Goal: Entertainment & Leisure: Consume media (video, audio)

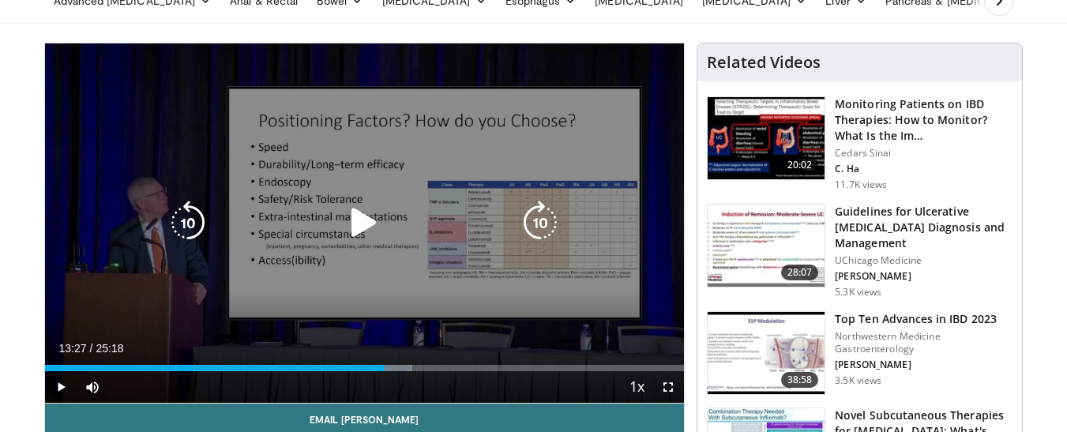
scroll to position [79, 0]
click at [354, 217] on icon "Video Player" at bounding box center [364, 223] width 44 height 44
click at [186, 224] on icon "Video Player" at bounding box center [188, 223] width 44 height 44
click at [186, 224] on div "20 seconds Tap to unmute" at bounding box center [365, 223] width 640 height 360
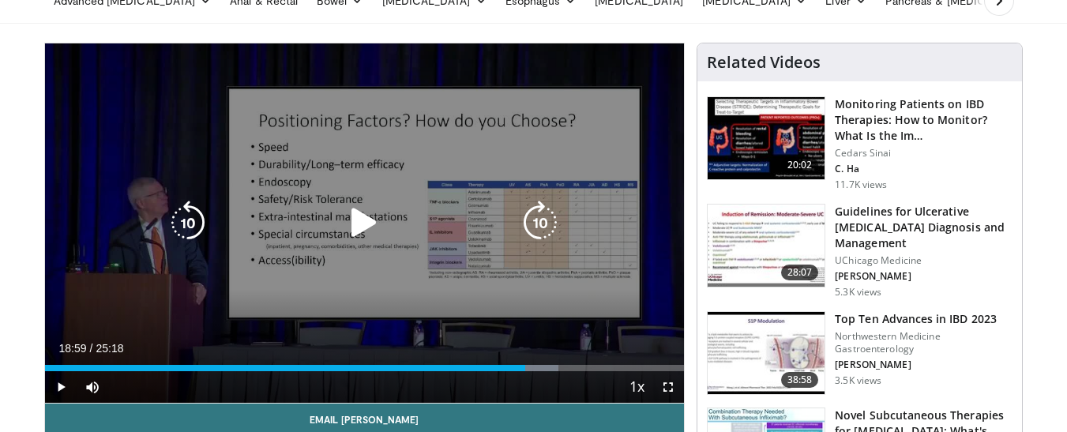
click at [200, 215] on icon "Video Player" at bounding box center [188, 223] width 44 height 44
click at [375, 223] on icon "Video Player" at bounding box center [364, 223] width 44 height 44
click at [371, 216] on icon "Video Player" at bounding box center [364, 223] width 44 height 44
click at [368, 224] on icon "Video Player" at bounding box center [364, 223] width 44 height 44
click at [370, 212] on icon "Video Player" at bounding box center [364, 223] width 44 height 44
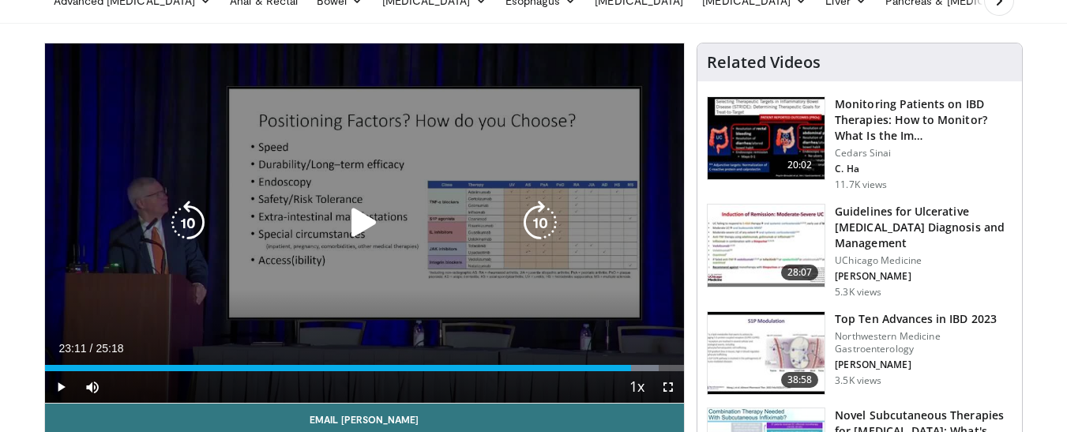
click at [361, 222] on icon "Video Player" at bounding box center [364, 223] width 44 height 44
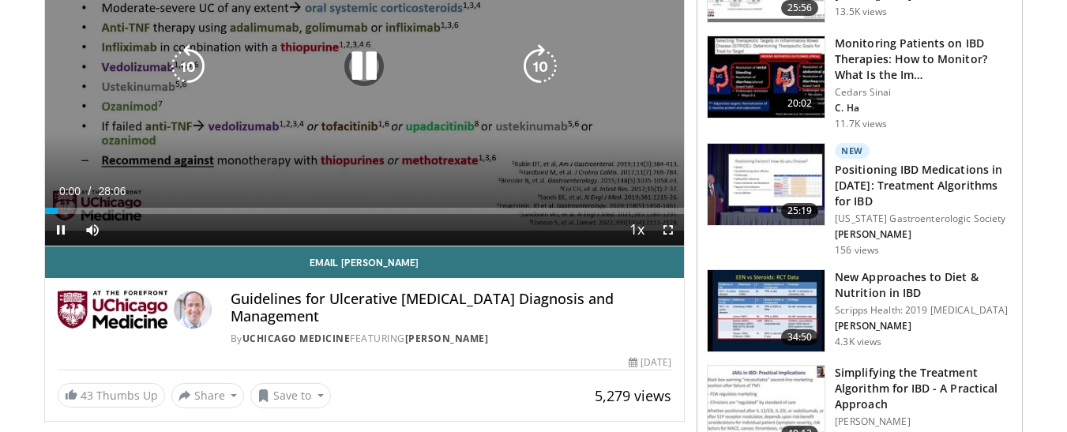
scroll to position [237, 0]
